Goal: Find specific page/section: Find specific page/section

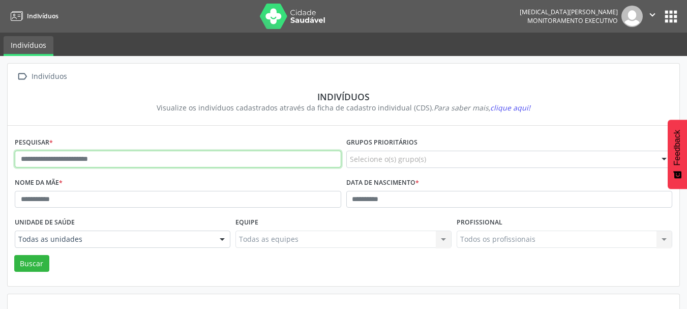
click at [305, 165] on input "text" at bounding box center [178, 158] width 326 height 17
type input "**********"
click at [14, 255] on button "Buscar" at bounding box center [31, 263] width 35 height 17
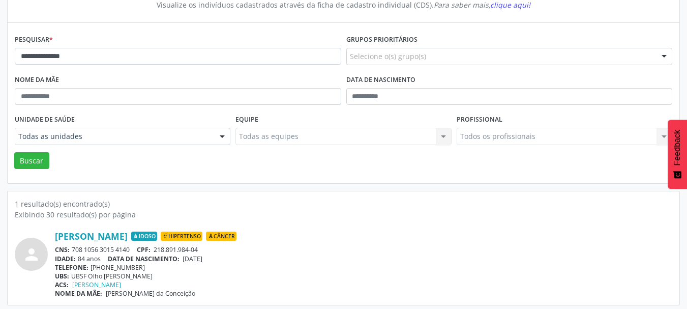
scroll to position [106, 0]
